Goal: Task Accomplishment & Management: Manage account settings

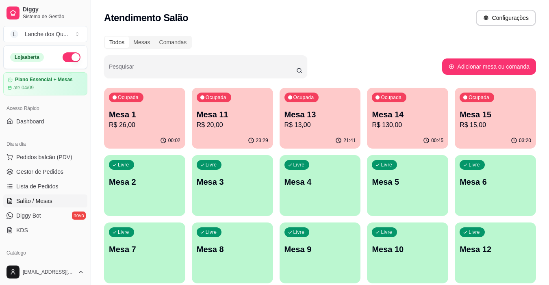
click at [146, 139] on div "00:02" at bounding box center [144, 141] width 81 height 16
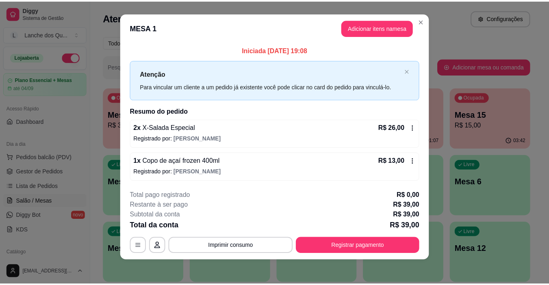
scroll to position [7, 0]
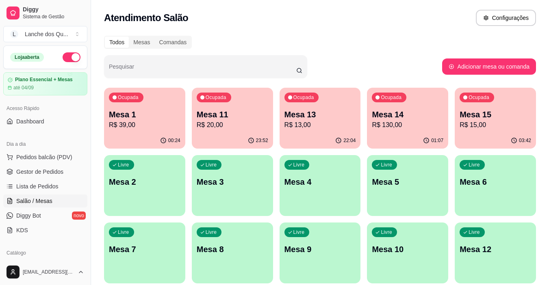
click at [114, 127] on p "R$ 39,00" at bounding box center [144, 125] width 71 height 10
click at [241, 121] on p "R$ 20,00" at bounding box center [232, 125] width 71 height 10
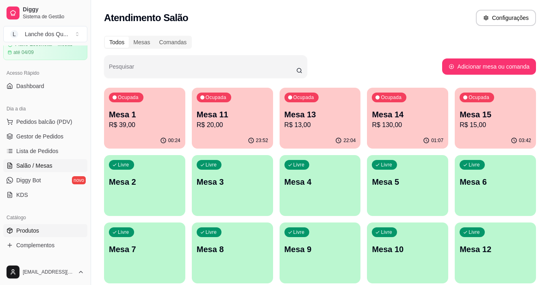
scroll to position [81, 0]
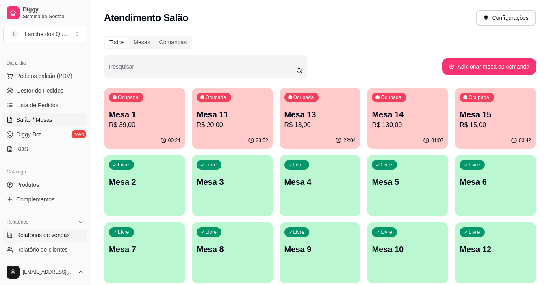
click at [43, 232] on span "Relatórios de vendas" at bounding box center [43, 235] width 54 height 8
select select "ALL"
select select "0"
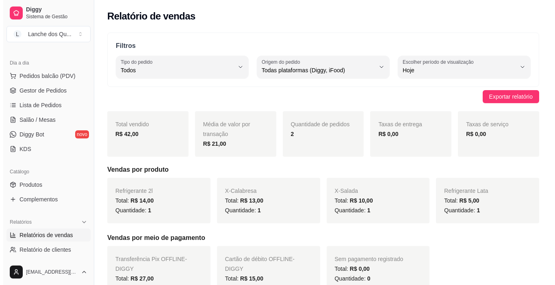
scroll to position [175, 0]
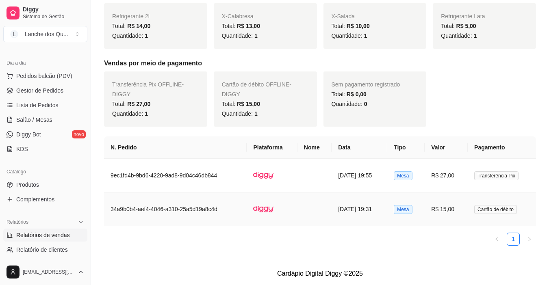
click at [457, 215] on td "R$ 15,00" at bounding box center [445, 209] width 43 height 34
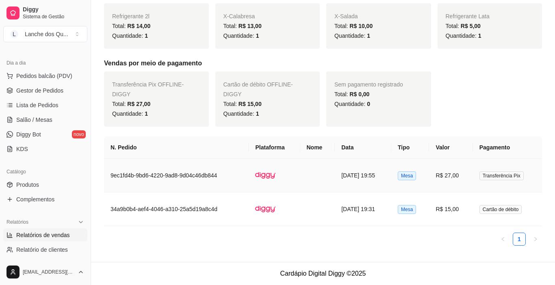
scroll to position [165, 0]
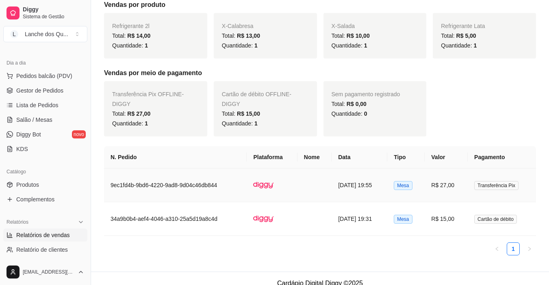
click at [440, 188] on td "R$ 27,00" at bounding box center [445, 186] width 43 height 34
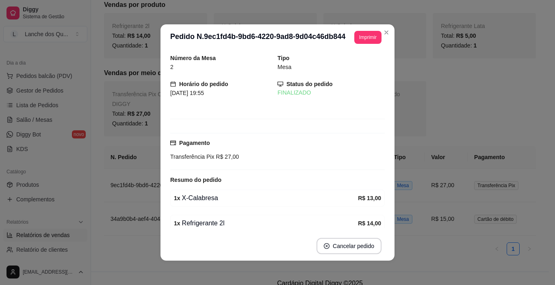
scroll to position [41, 0]
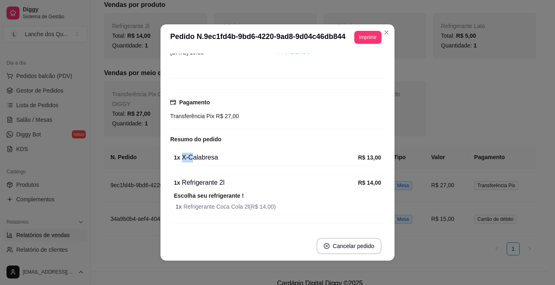
drag, startPoint x: 218, startPoint y: 158, endPoint x: 218, endPoint y: 169, distance: 10.2
click at [222, 159] on div "1 x X-Calabresa" at bounding box center [266, 158] width 184 height 10
click at [216, 184] on div "1 x Refrigerante 2l" at bounding box center [266, 183] width 184 height 10
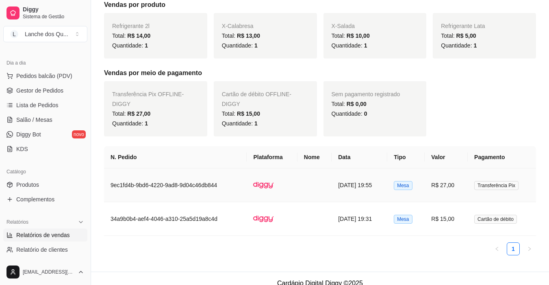
click at [248, 191] on td at bounding box center [271, 186] width 50 height 34
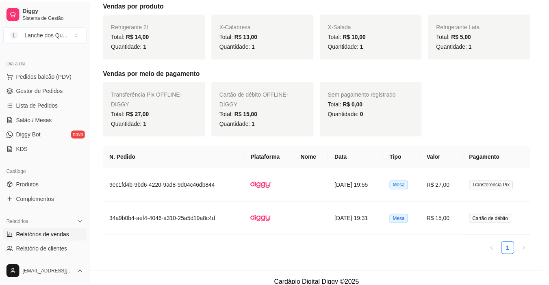
scroll to position [59, 0]
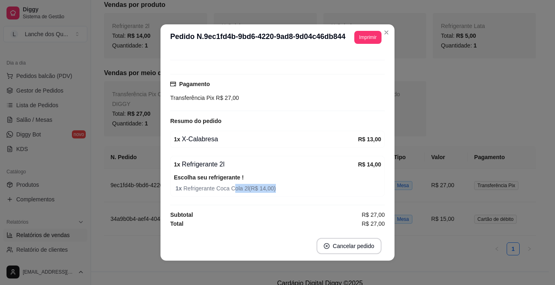
drag, startPoint x: 229, startPoint y: 186, endPoint x: 293, endPoint y: 186, distance: 64.6
click at [292, 186] on span "1 x Refrigerante Coca Cola 2l ( R$ 14,00 )" at bounding box center [277, 188] width 205 height 9
click at [293, 186] on span "1 x Refrigerante Coca Cola 2l ( R$ 14,00 )" at bounding box center [277, 188] width 205 height 9
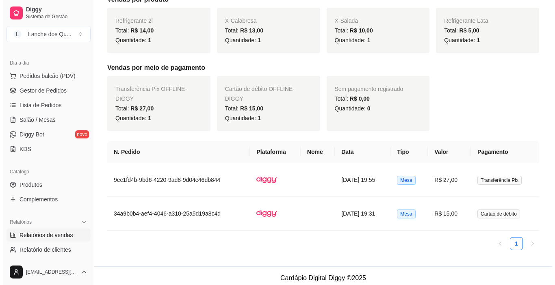
scroll to position [175, 0]
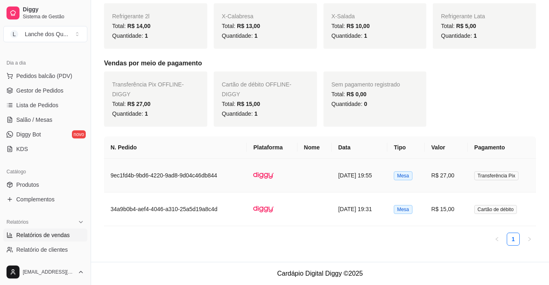
click at [455, 178] on td "R$ 27,00" at bounding box center [445, 176] width 43 height 34
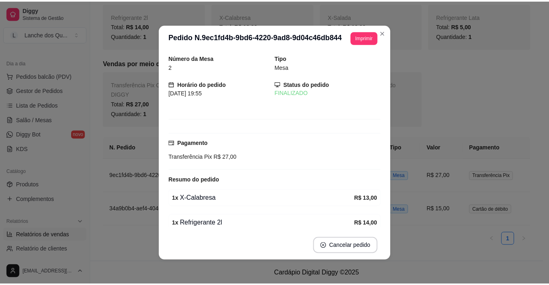
scroll to position [165, 0]
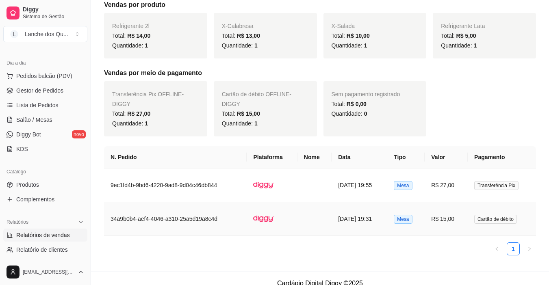
click at [490, 223] on span "Cartão de débito" at bounding box center [495, 219] width 43 height 9
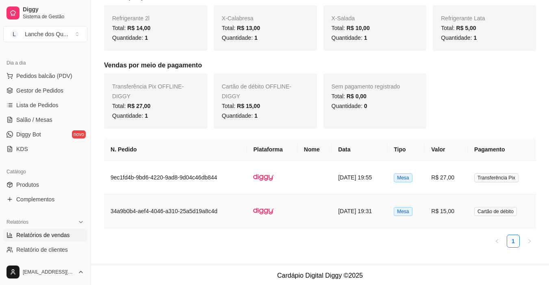
scroll to position [175, 0]
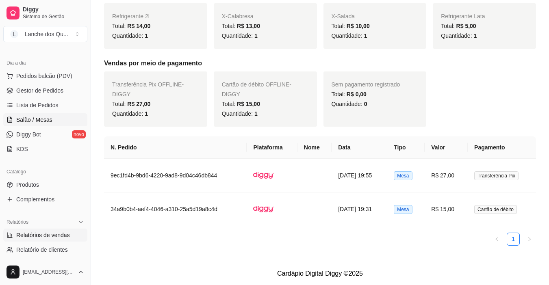
click at [41, 119] on span "Salão / Mesas" at bounding box center [34, 120] width 36 height 8
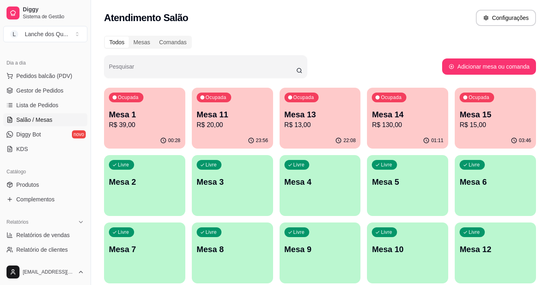
click at [149, 96] on div "Ocupada Mesa 1 R$ 39,00" at bounding box center [144, 110] width 81 height 45
click at [126, 110] on p "Mesa 1" at bounding box center [144, 114] width 71 height 11
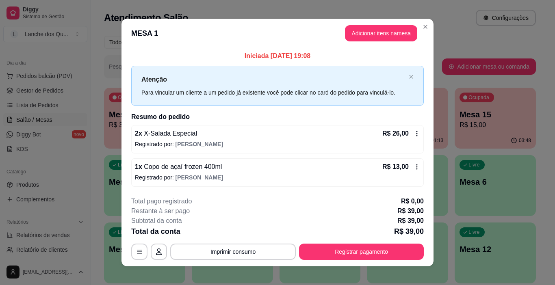
scroll to position [7, 0]
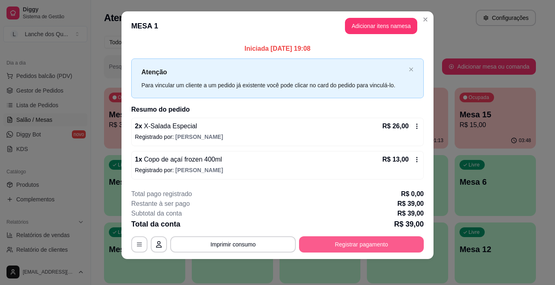
click at [359, 244] on button "Registrar pagamento" at bounding box center [361, 244] width 125 height 16
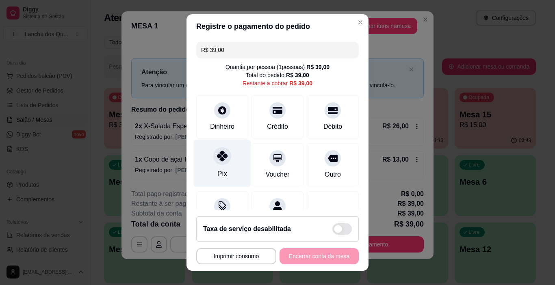
click at [224, 155] on div at bounding box center [222, 156] width 18 height 18
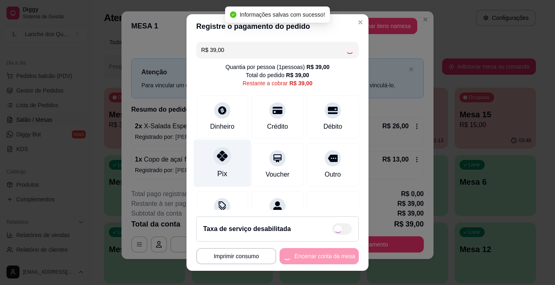
type input "R$ 0,00"
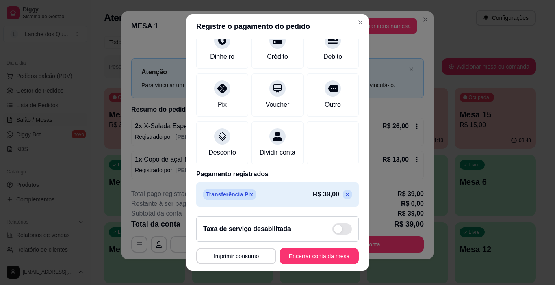
scroll to position [12, 0]
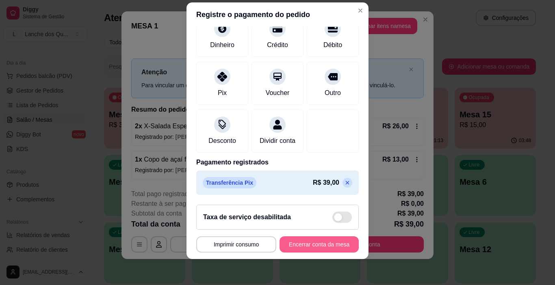
click at [310, 246] on button "Encerrar conta da mesa" at bounding box center [318, 244] width 79 height 16
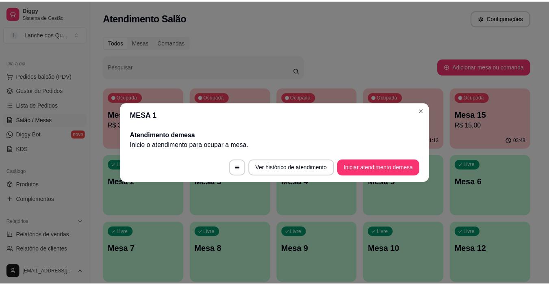
scroll to position [0, 0]
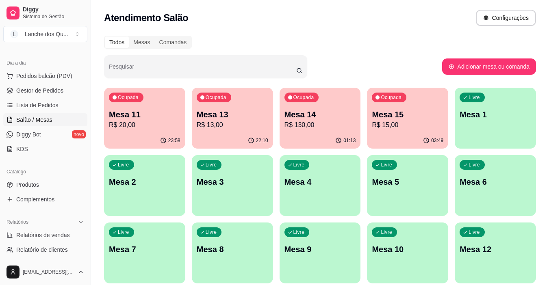
click at [129, 130] on div "Ocupada Mesa 11 R$ 20,00" at bounding box center [144, 110] width 81 height 45
click at [224, 123] on p "R$ 13,00" at bounding box center [232, 125] width 71 height 10
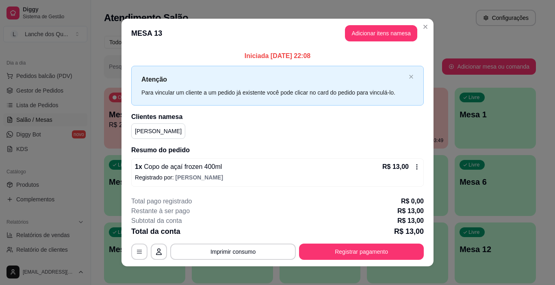
drag, startPoint x: 421, startPoint y: 45, endPoint x: 421, endPoint y: 18, distance: 26.4
click at [421, 18] on div "**********" at bounding box center [277, 142] width 555 height 285
